Goal: Navigation & Orientation: Find specific page/section

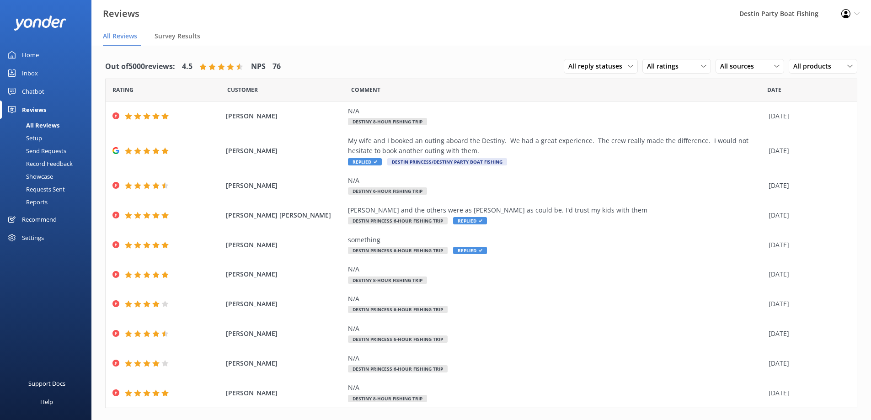
click at [24, 58] on div "Home" at bounding box center [30, 55] width 17 height 18
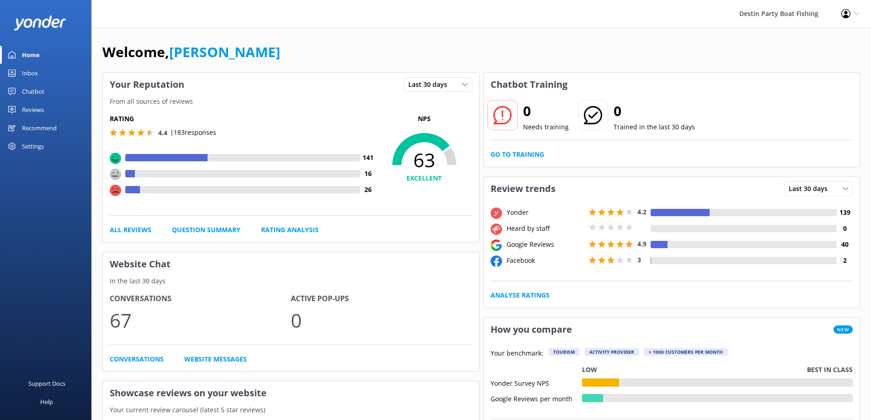
click at [29, 66] on div "Inbox" at bounding box center [30, 73] width 16 height 18
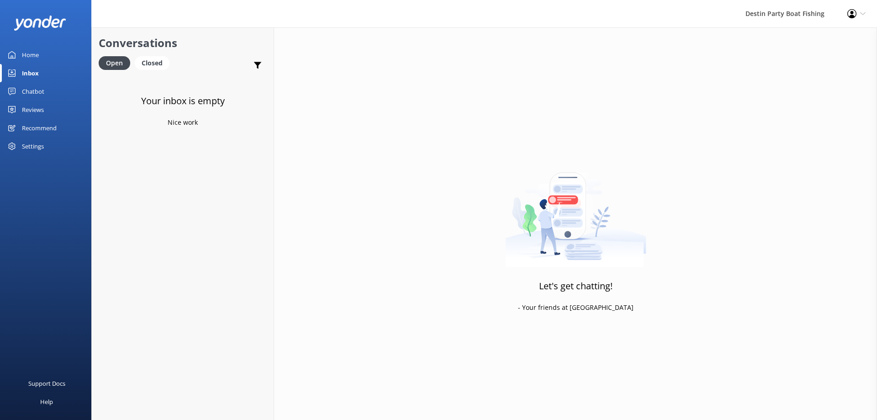
click at [50, 114] on link "Reviews" at bounding box center [45, 110] width 91 height 18
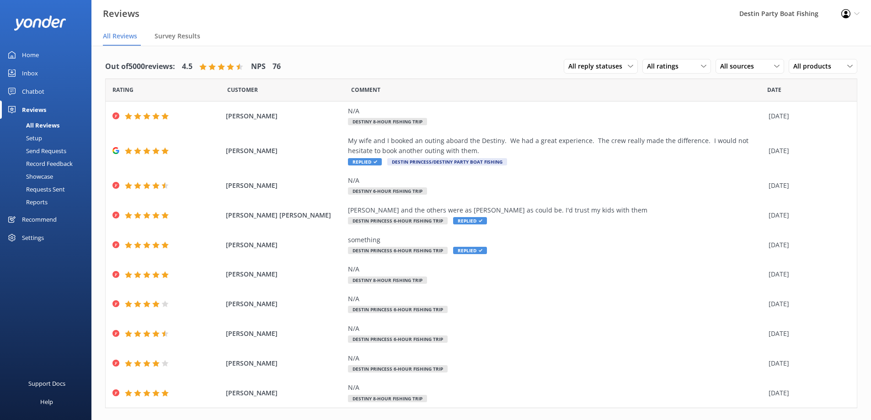
click at [25, 56] on div "Home" at bounding box center [30, 55] width 17 height 18
